Goal: Check status: Check status

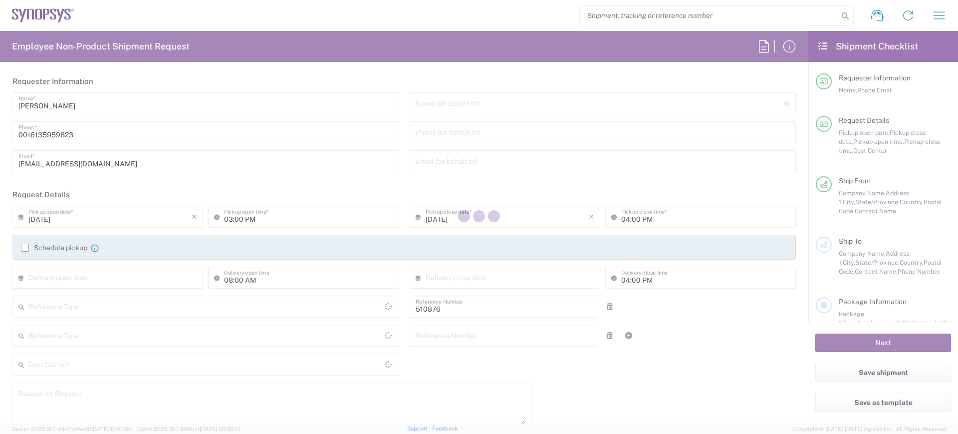
type input "Department"
type input "CA02, SG, Security IP, R&D 510876"
type input "Ontario"
type input "Canada"
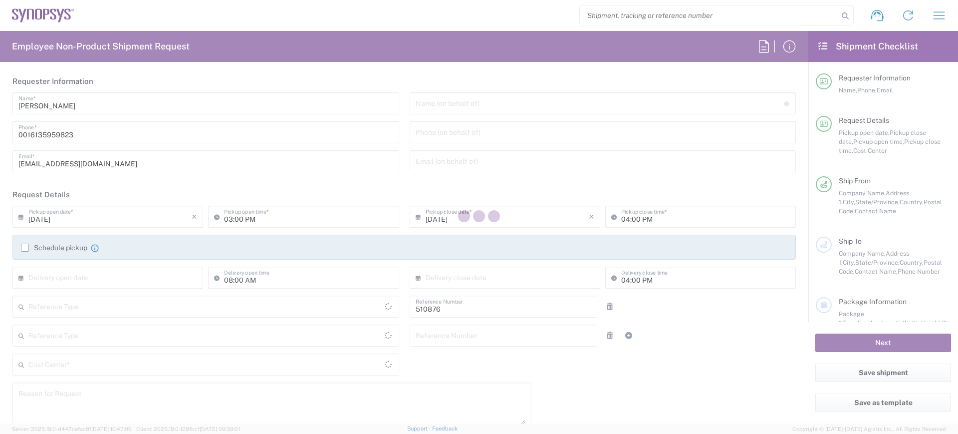
type input "Delivered at Place"
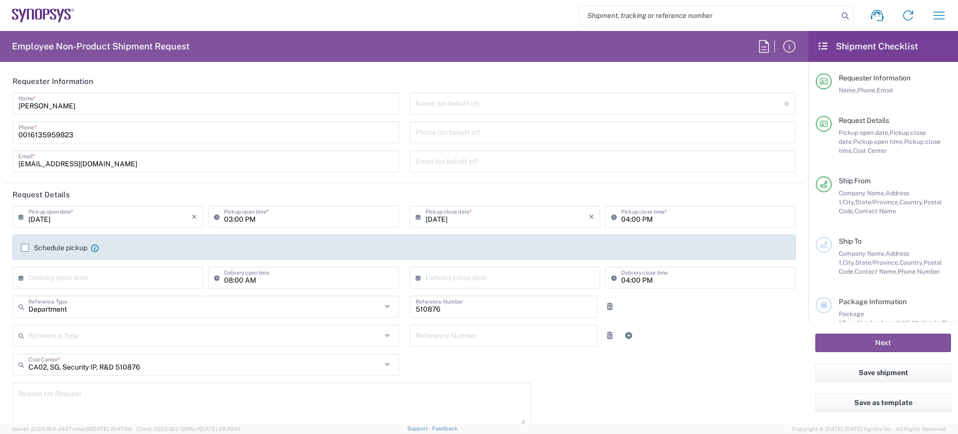
type input "Ottawa CA14"
click at [942, 9] on icon "button" at bounding box center [939, 15] width 16 height 16
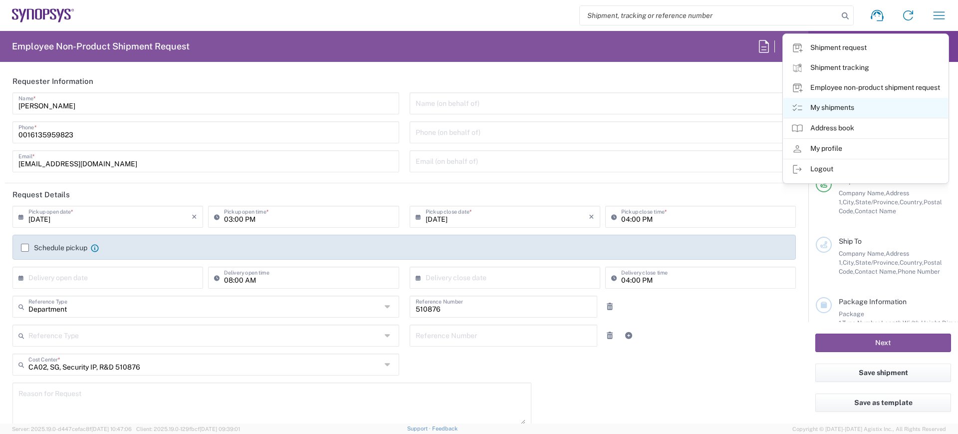
click at [823, 109] on link "My shipments" at bounding box center [866, 108] width 165 height 20
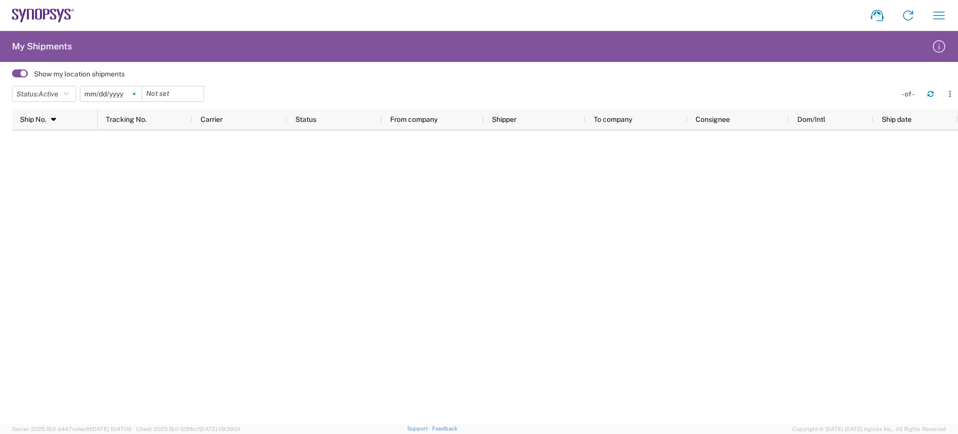
click at [136, 93] on icon at bounding box center [134, 93] width 3 height 3
click at [69, 94] on icon "button" at bounding box center [66, 93] width 5 height 7
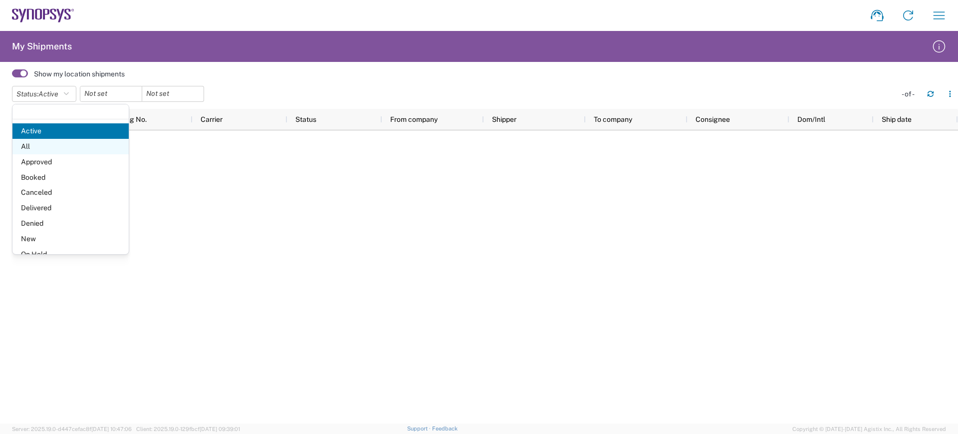
click at [28, 146] on span "All" at bounding box center [70, 146] width 116 height 15
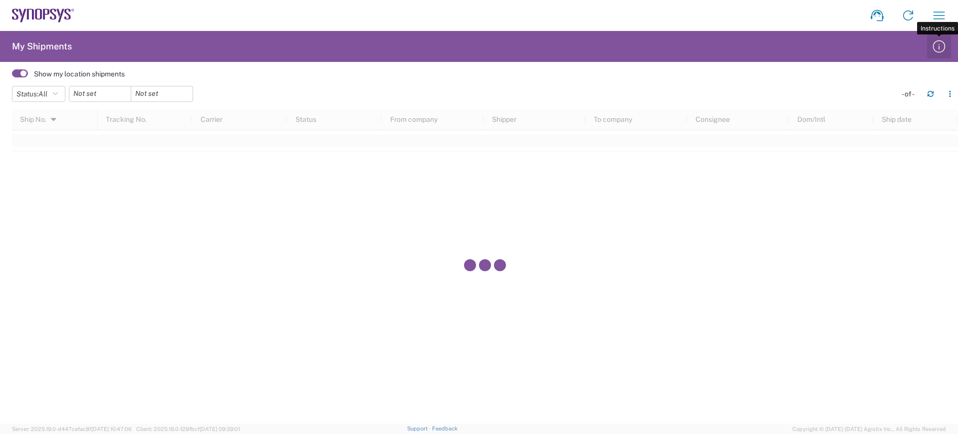
click at [939, 42] on icon "button" at bounding box center [939, 46] width 16 height 16
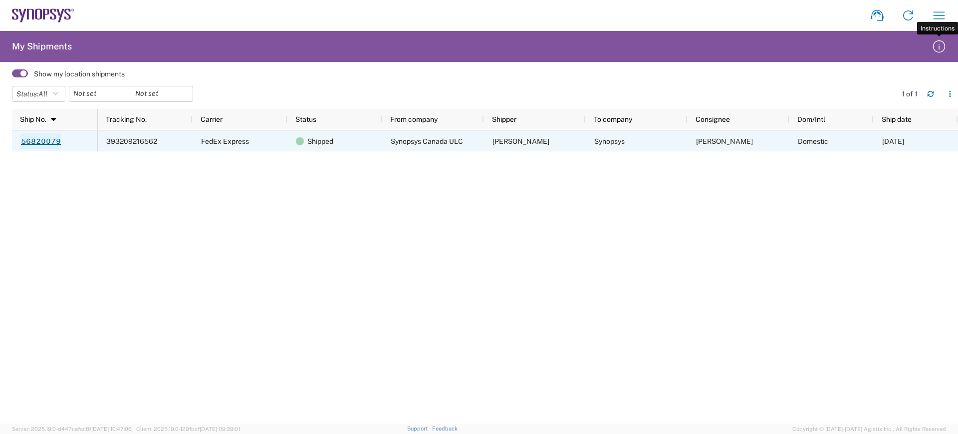
click at [39, 141] on link "56820079" at bounding box center [40, 141] width 41 height 16
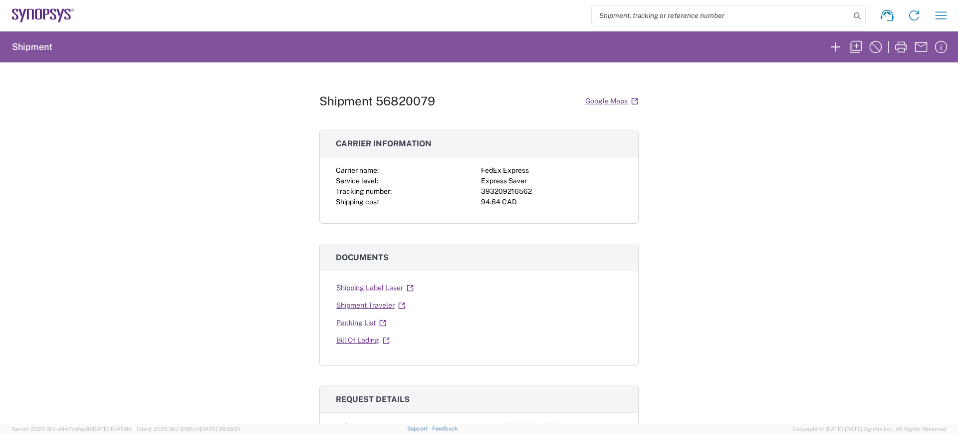
click at [492, 189] on div "393209216562" at bounding box center [551, 191] width 141 height 10
copy div "393209216562"
